Goal: Book appointment/travel/reservation

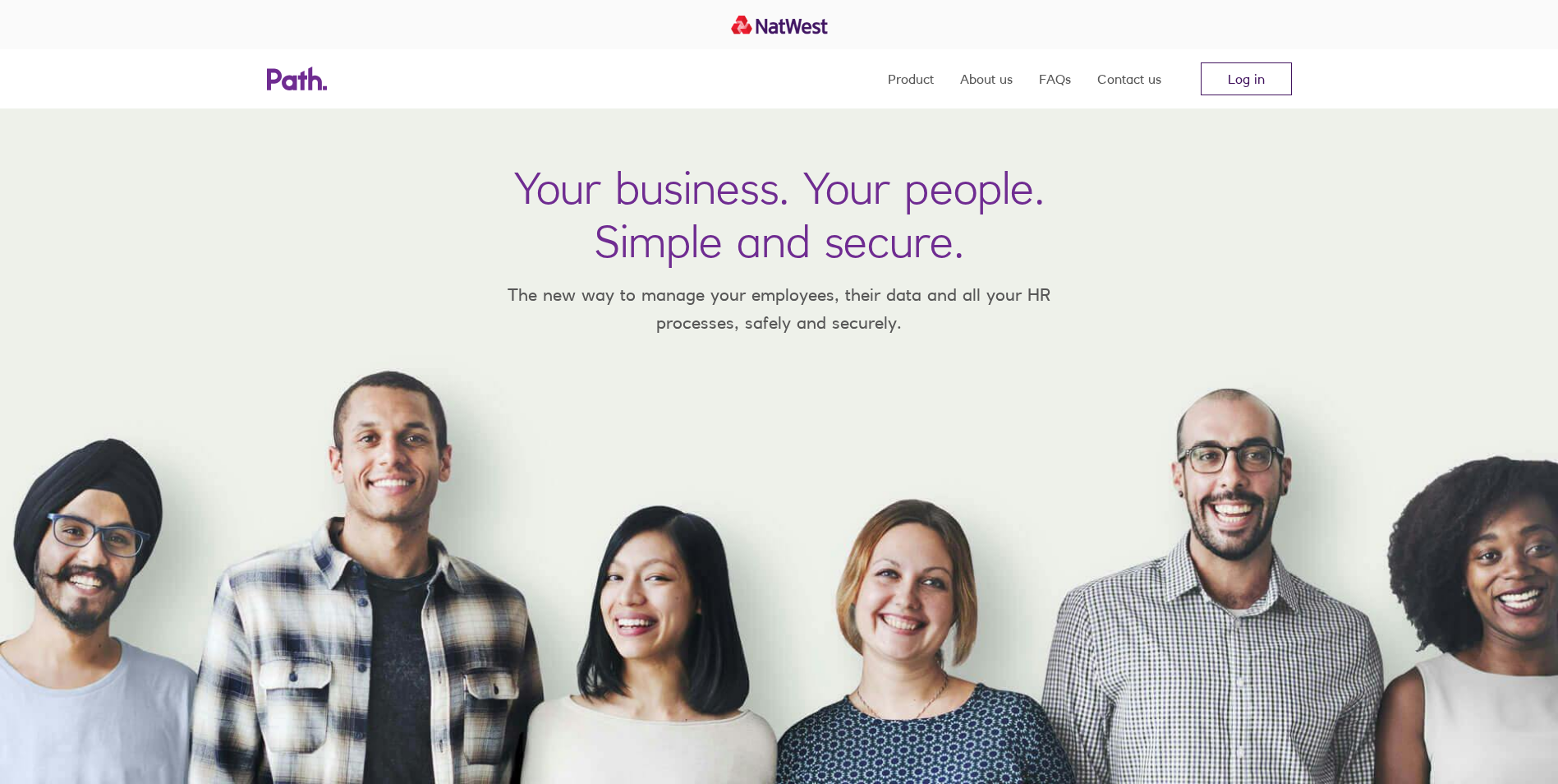
click at [1272, 78] on link "Log in" at bounding box center [1246, 78] width 91 height 33
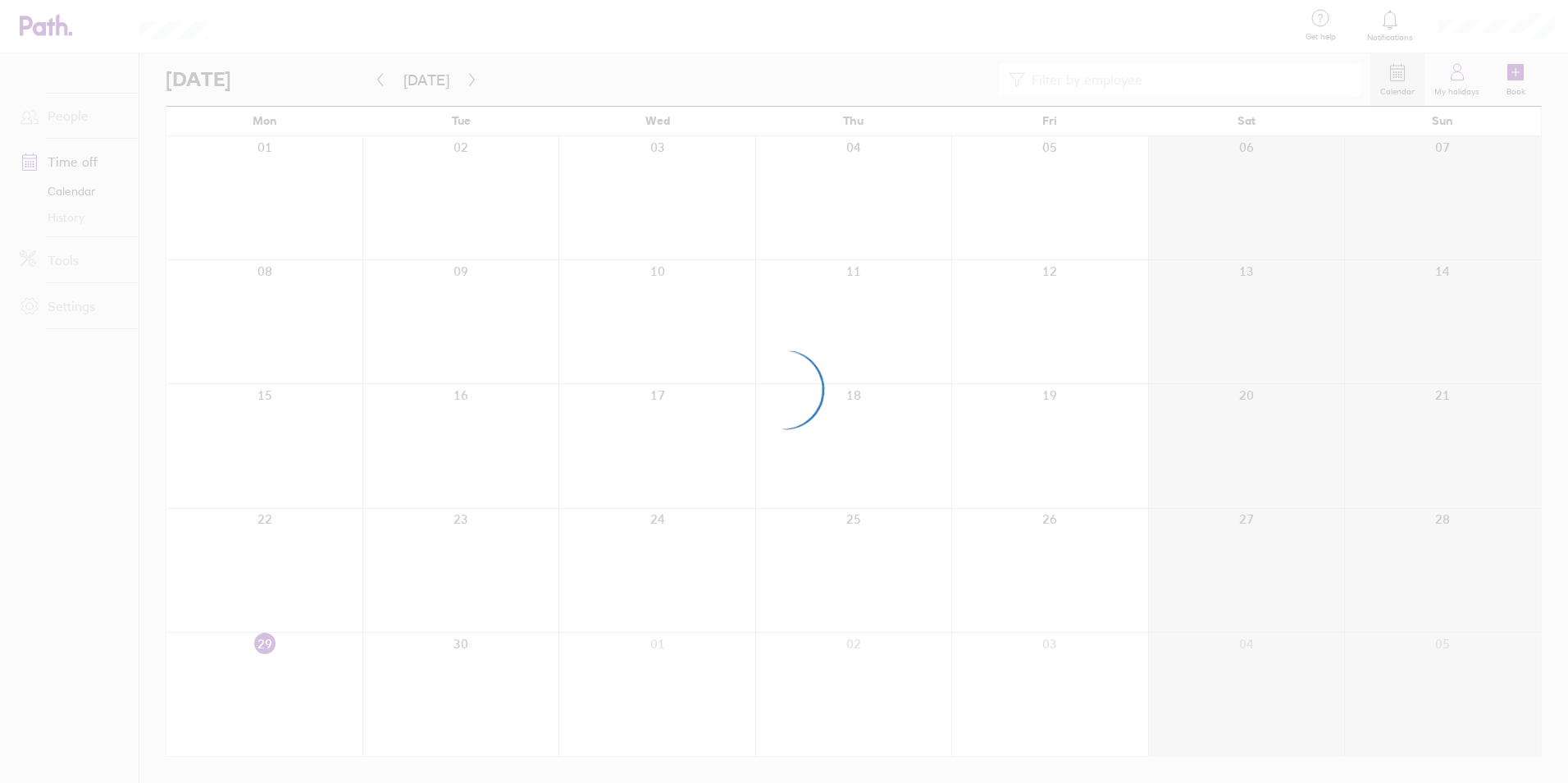
click at [1508, 74] on div at bounding box center [784, 391] width 1568 height 783
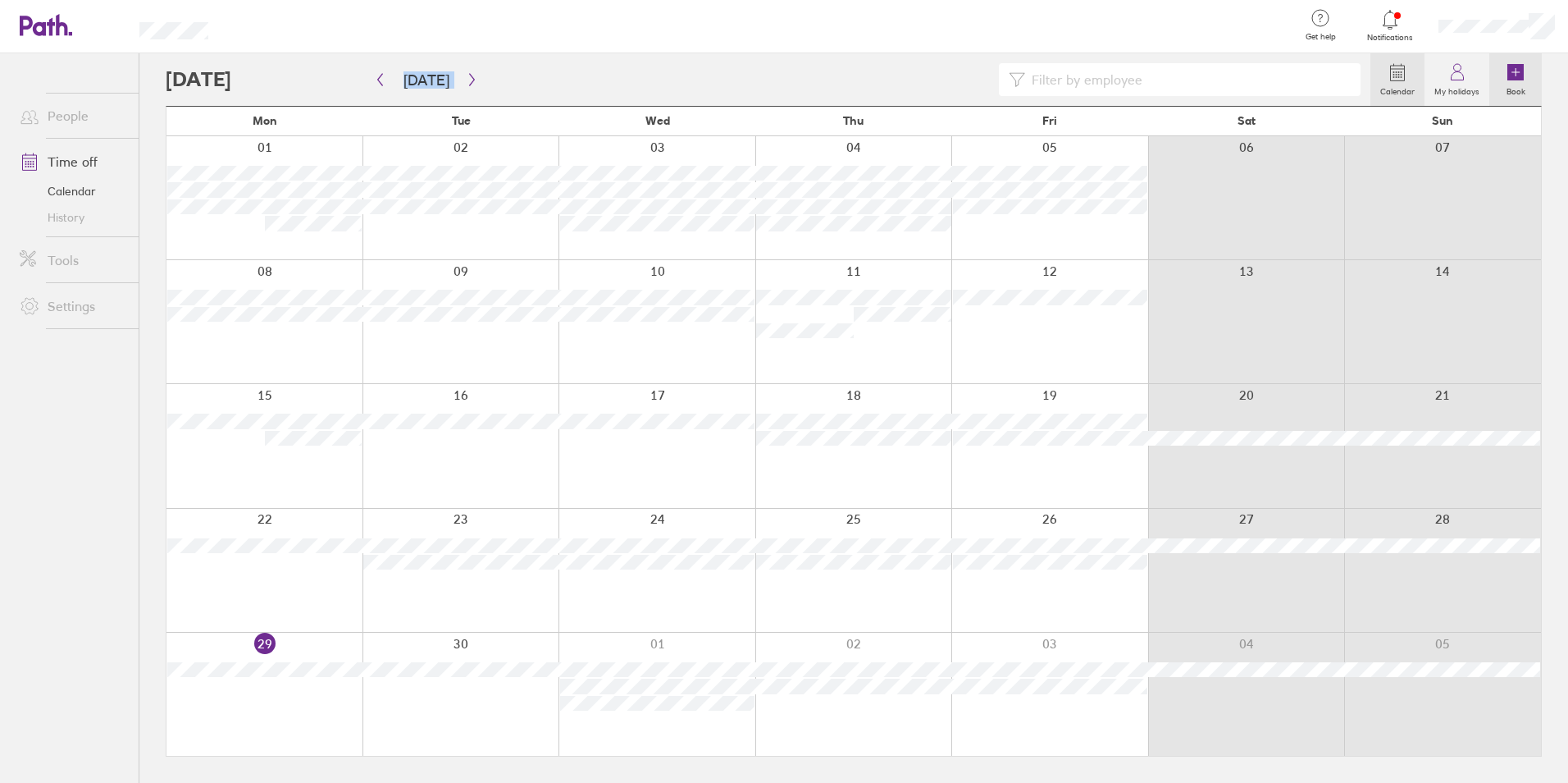
click at [1530, 80] on link "Book" at bounding box center [1516, 80] width 53 height 53
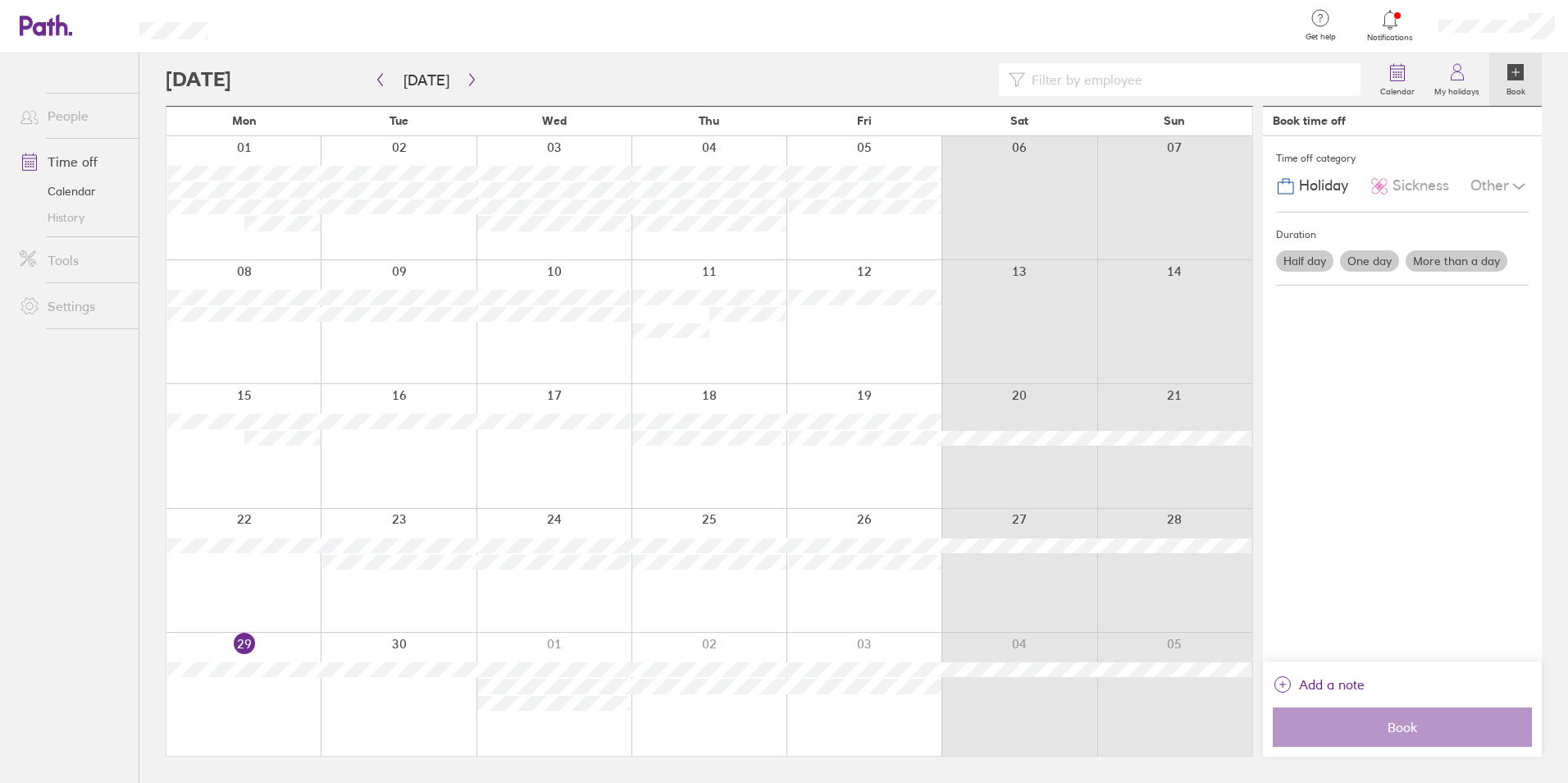
click at [1314, 259] on label "Half day" at bounding box center [1305, 260] width 57 height 22
click at [0, 0] on input "Half day" at bounding box center [0, 0] width 0 height 0
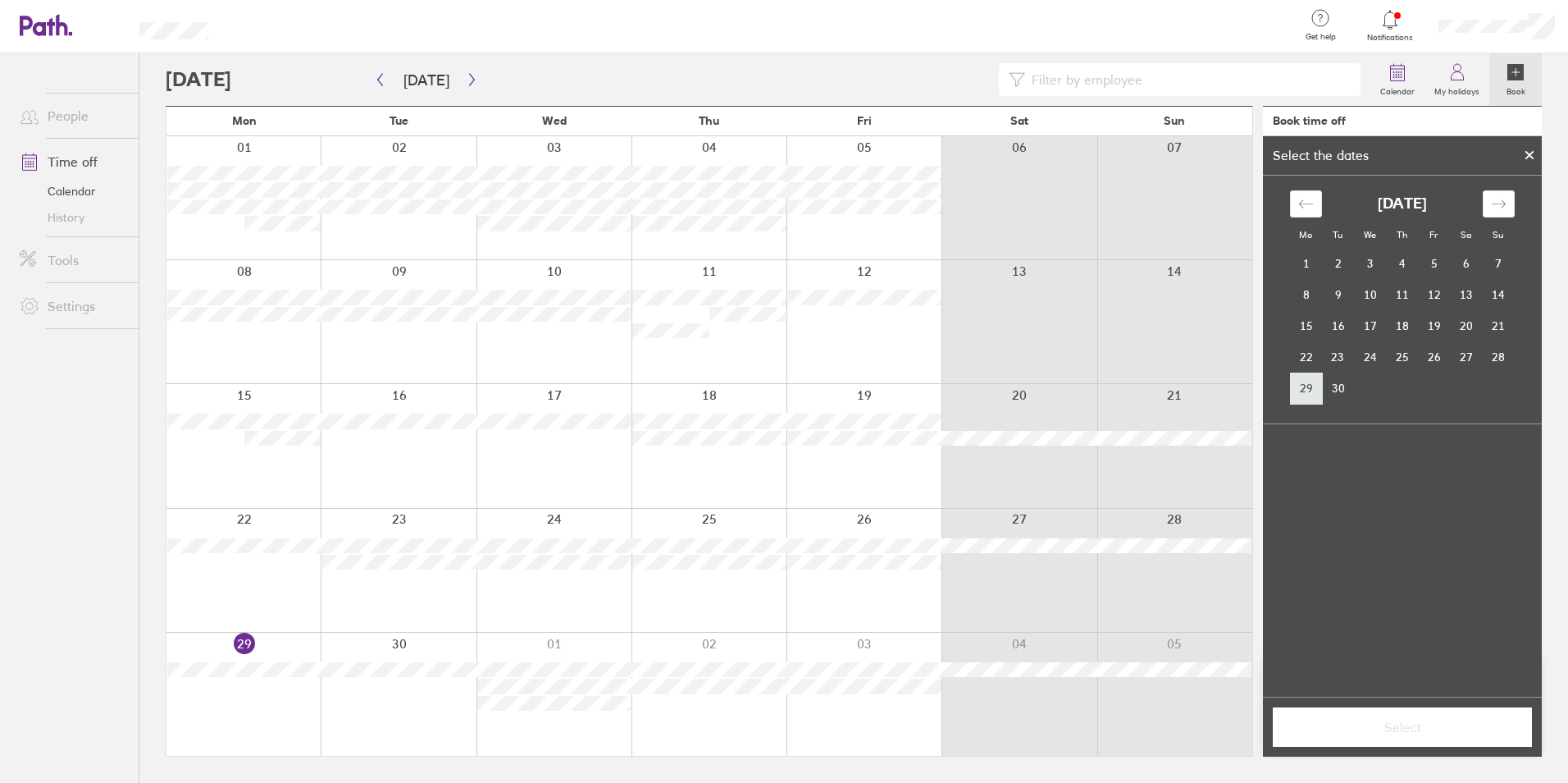
click at [1303, 386] on td "29" at bounding box center [1307, 387] width 32 height 31
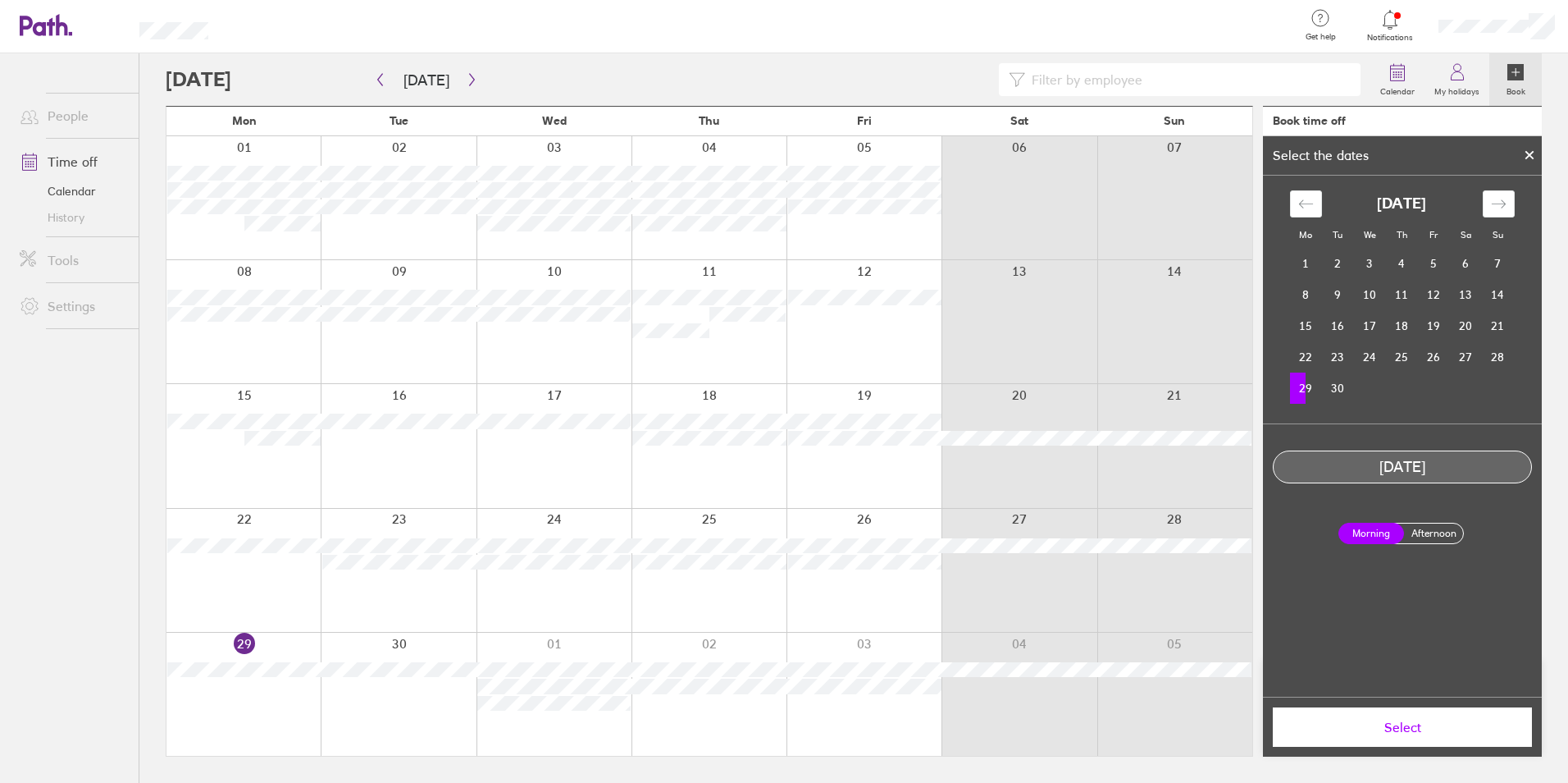
click at [1435, 540] on label "Afternoon" at bounding box center [1434, 533] width 66 height 20
click at [0, 0] on input "Afternoon" at bounding box center [0, 0] width 0 height 0
click at [1419, 731] on span "Select" at bounding box center [1403, 727] width 236 height 15
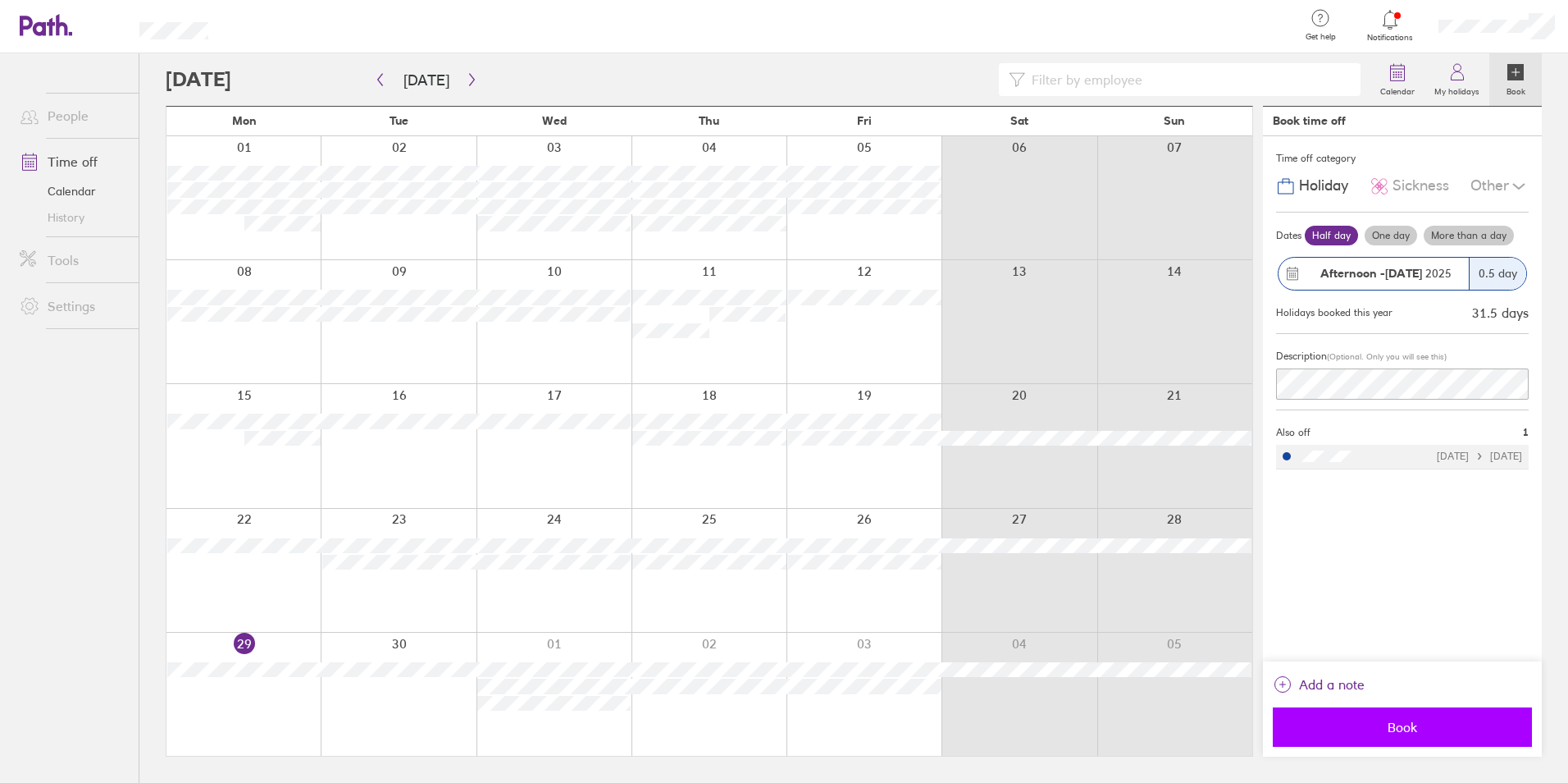
click at [1426, 715] on button "Book" at bounding box center [1403, 727] width 259 height 39
